Goal: Information Seeking & Learning: Learn about a topic

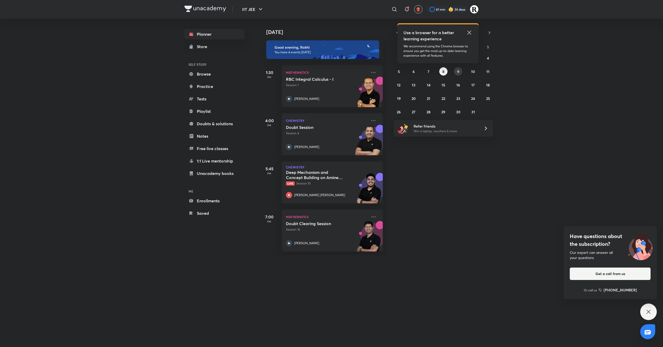
click at [455, 74] on button "9" at bounding box center [458, 71] width 8 height 8
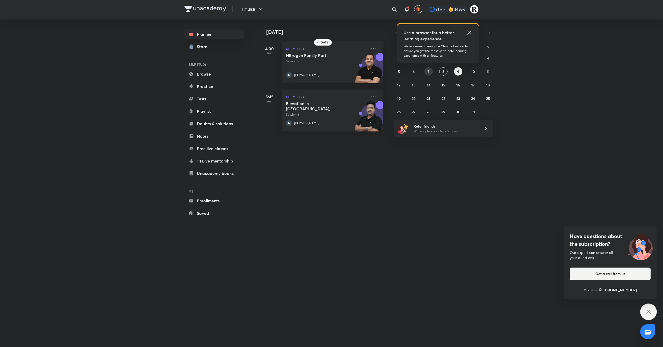
click at [428, 72] on abbr "7" at bounding box center [429, 71] width 2 height 5
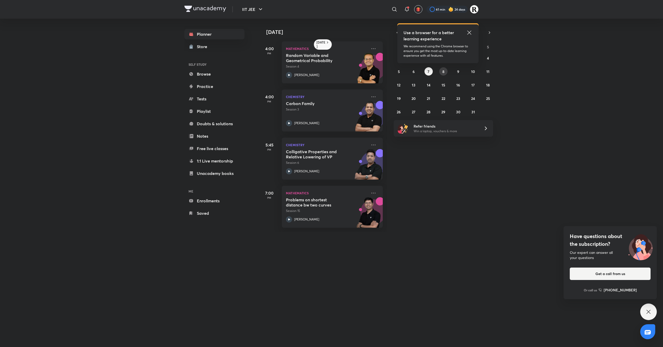
click at [445, 70] on button "8" at bounding box center [443, 71] width 8 height 8
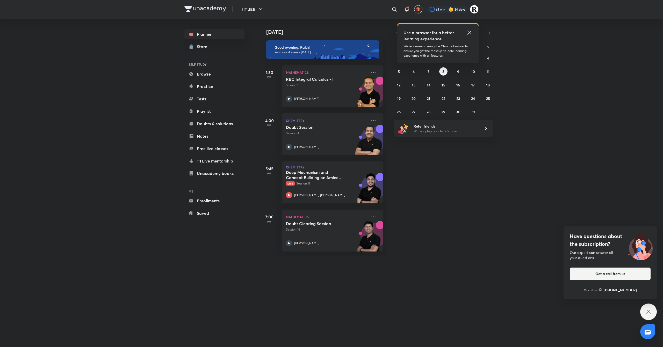
click at [469, 30] on icon at bounding box center [469, 33] width 6 height 6
click at [484, 57] on button "4" at bounding box center [488, 58] width 8 height 8
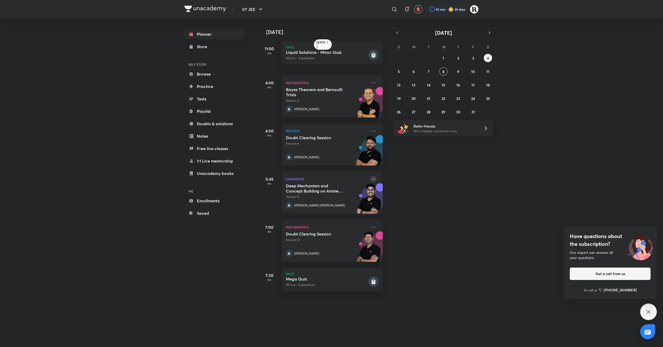
click at [370, 178] on icon at bounding box center [373, 179] width 6 height 6
click at [407, 222] on li "Go to course page" at bounding box center [404, 227] width 51 height 12
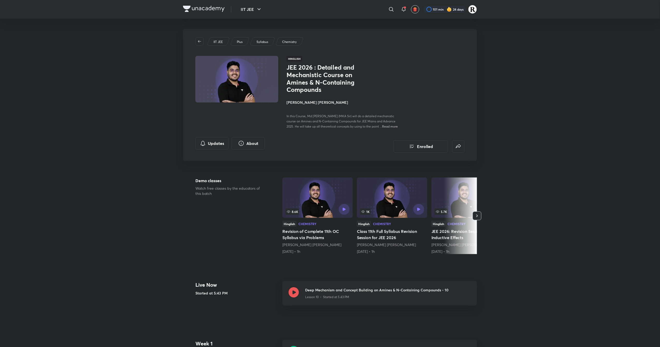
click at [308, 104] on h4 "[PERSON_NAME] [PERSON_NAME]" at bounding box center [345, 102] width 116 height 5
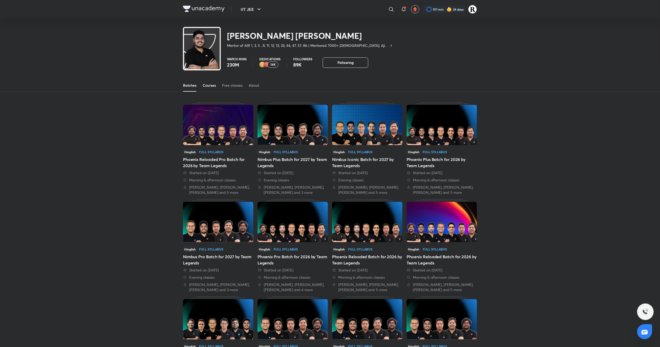
click at [211, 83] on div "Courses" at bounding box center [209, 85] width 13 height 5
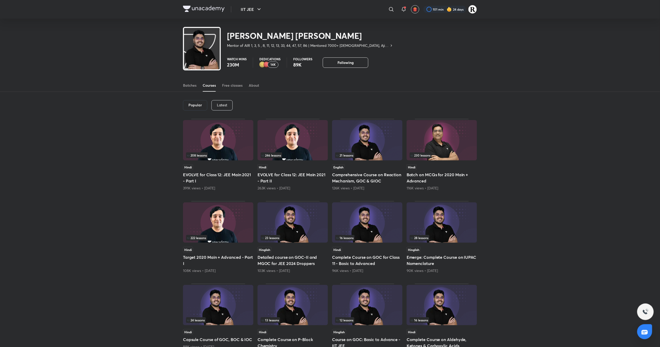
click at [229, 105] on div "Latest" at bounding box center [222, 105] width 21 height 10
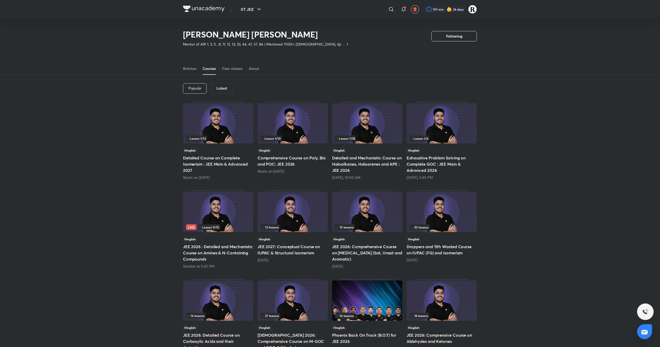
scroll to position [66, 0]
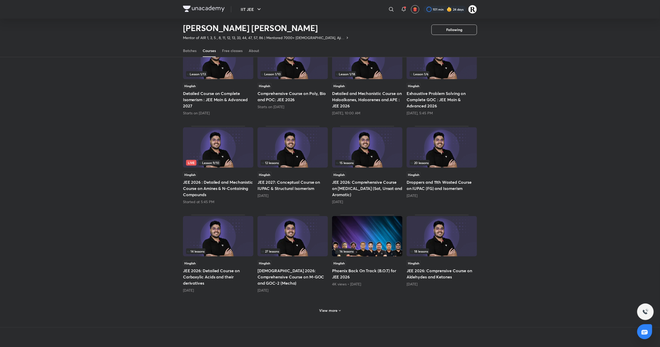
click at [440, 242] on img at bounding box center [442, 236] width 70 height 40
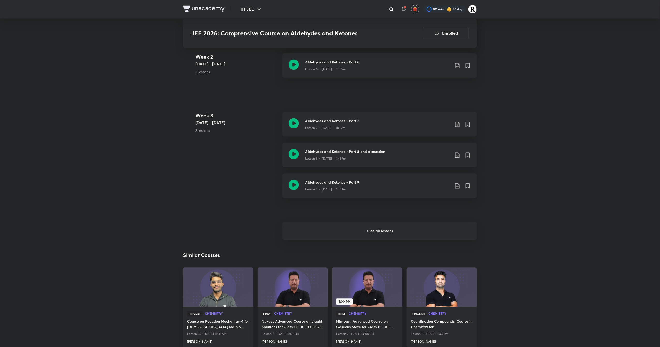
scroll to position [492, 0]
click at [424, 235] on h6 "+ See all lessons" at bounding box center [380, 232] width 195 height 18
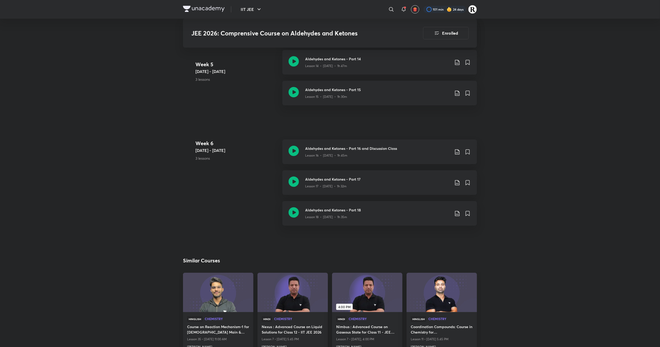
scroll to position [824, 0]
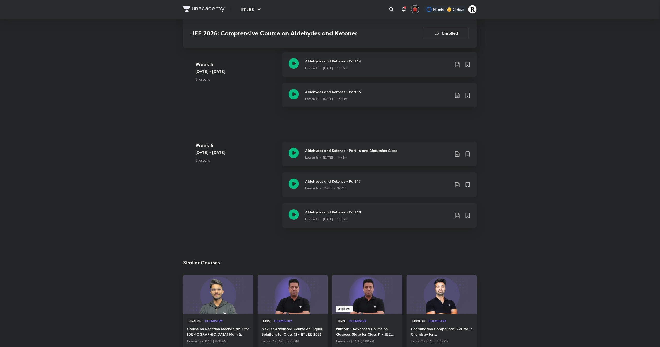
click at [287, 186] on div "Aldehydes and Ketones - Part 17 Lesson 17 • Aug 9 • 1h 32m" at bounding box center [380, 184] width 195 height 25
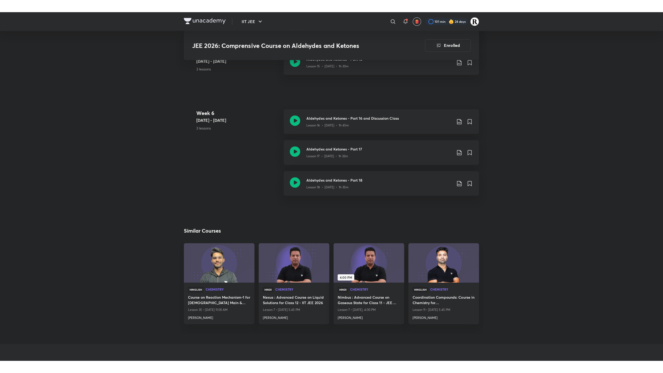
scroll to position [867, 0]
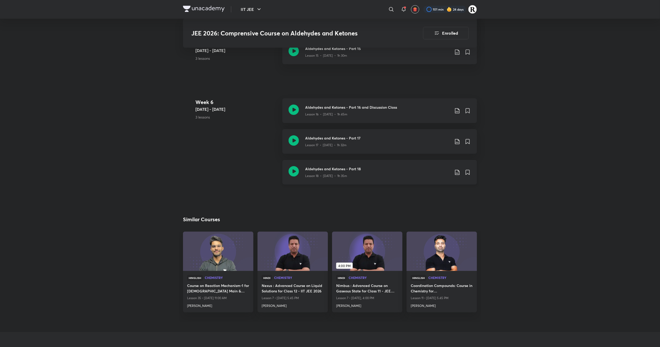
click at [291, 177] on div at bounding box center [294, 172] width 10 height 12
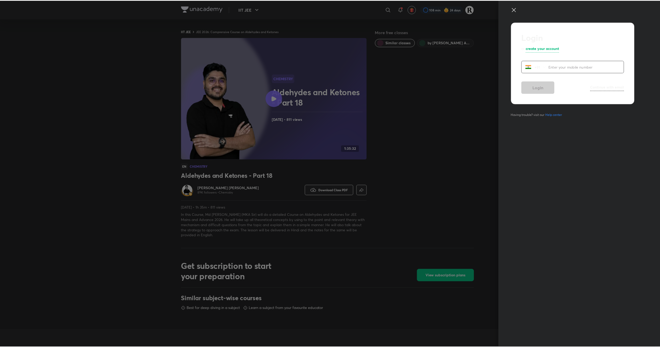
scroll to position [155, 0]
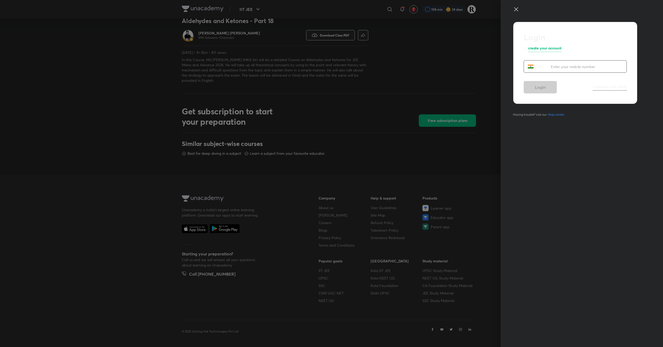
click at [520, 11] on div at bounding box center [573, 14] width 120 height 16
click at [514, 10] on icon at bounding box center [516, 9] width 6 height 6
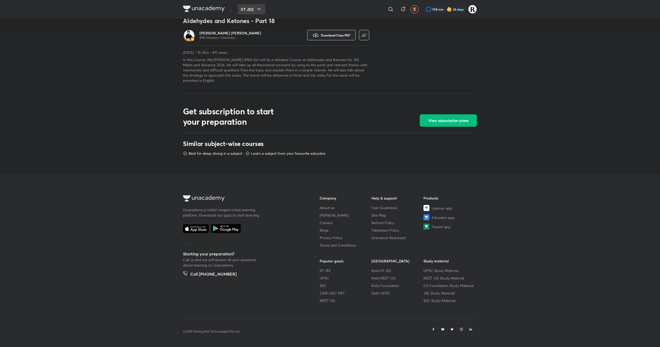
click at [250, 6] on button "IIT JEE" at bounding box center [252, 9] width 28 height 10
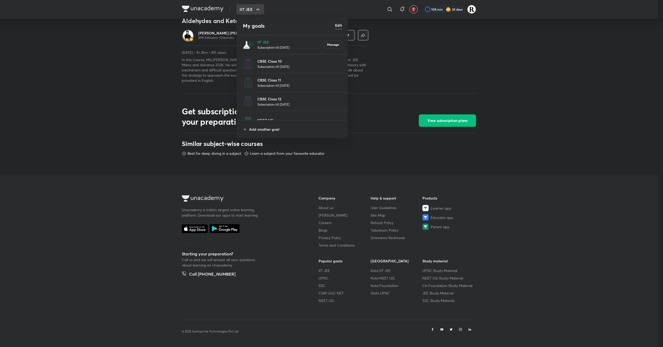
click at [257, 40] on li "IIT JEE Subscription till [DATE] Manage" at bounding box center [292, 44] width 111 height 19
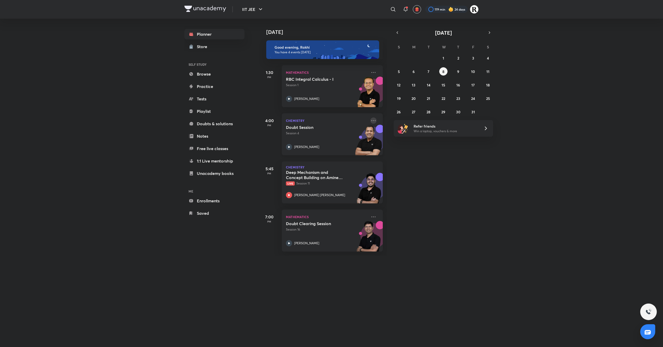
click at [370, 119] on icon at bounding box center [373, 121] width 6 height 6
click at [288, 145] on icon at bounding box center [289, 147] width 6 height 6
